Goal: Task Accomplishment & Management: Use online tool/utility

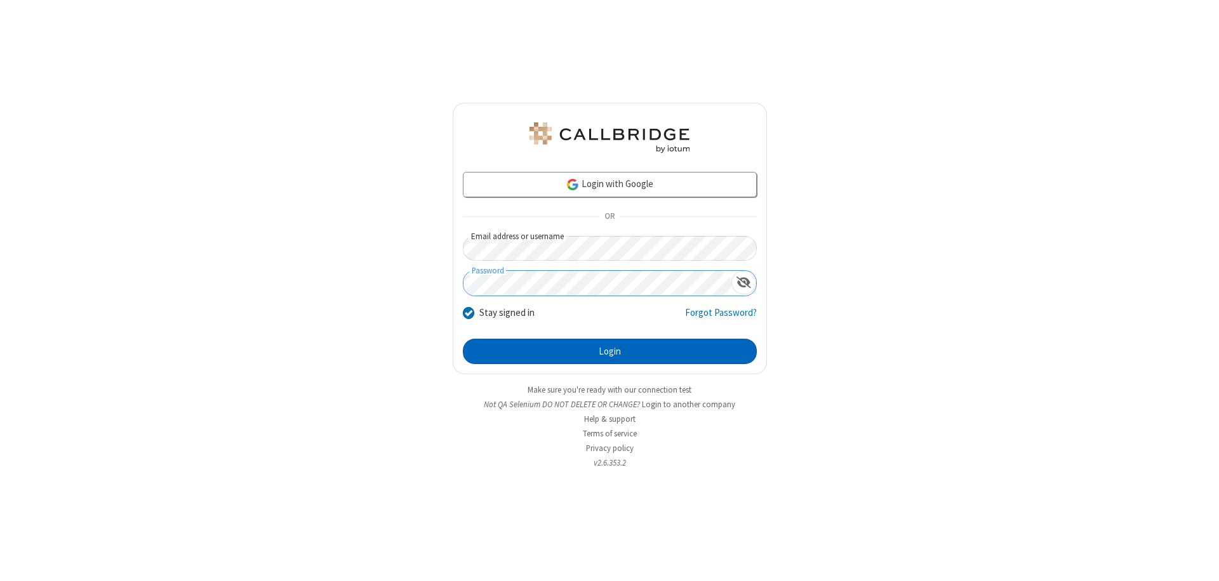
click at [609, 352] on button "Login" at bounding box center [610, 351] width 294 height 25
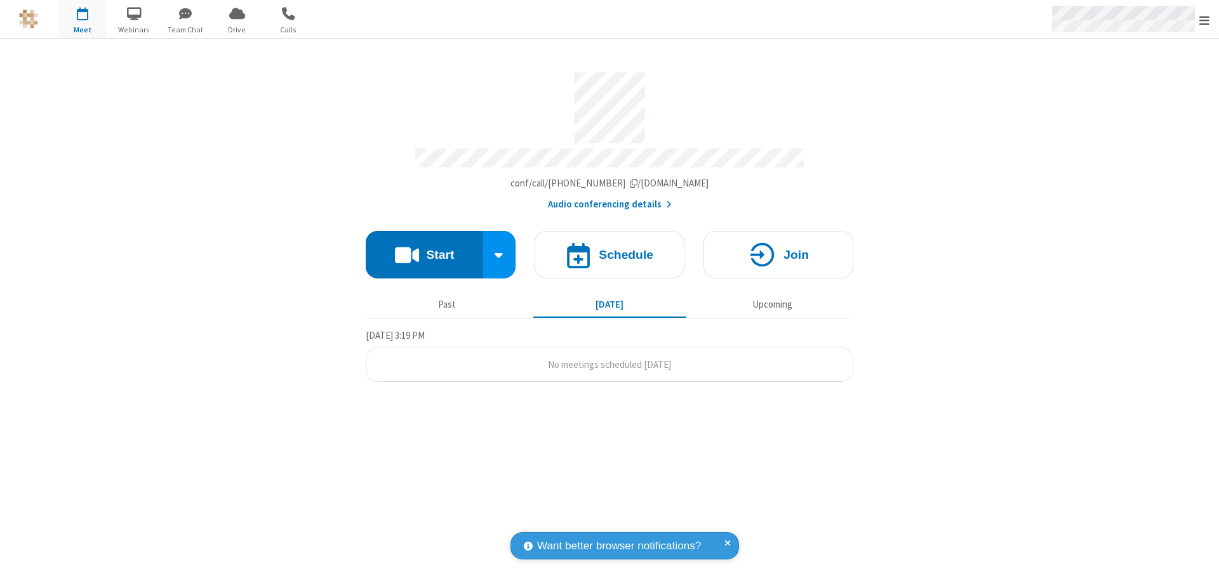
click at [1204, 20] on span "Open menu" at bounding box center [1204, 20] width 10 height 13
click at [237, 29] on span "Drive" at bounding box center [237, 29] width 48 height 11
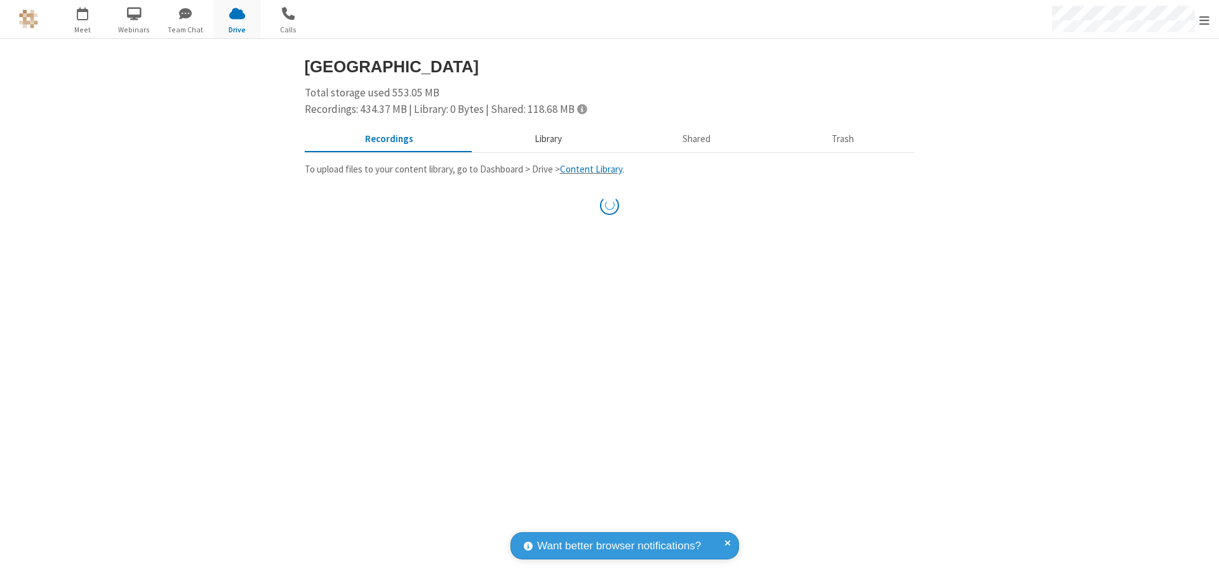
click at [546, 139] on button "Library" at bounding box center [548, 140] width 149 height 24
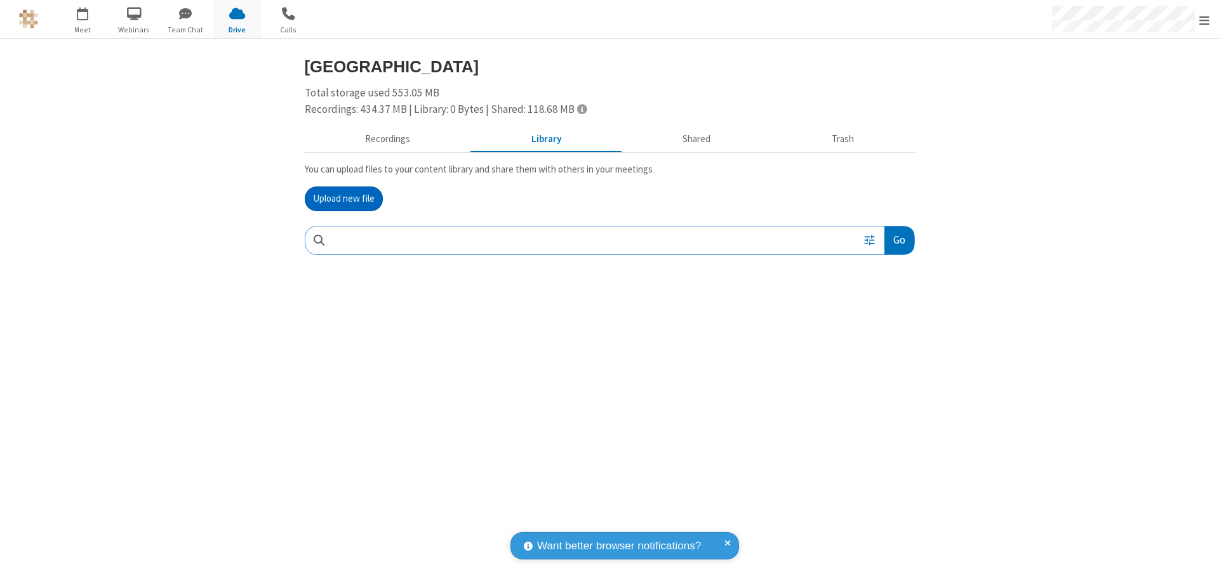
click at [343, 199] on button "Upload new file" at bounding box center [344, 199] width 78 height 25
